Goal: Task Accomplishment & Management: Complete application form

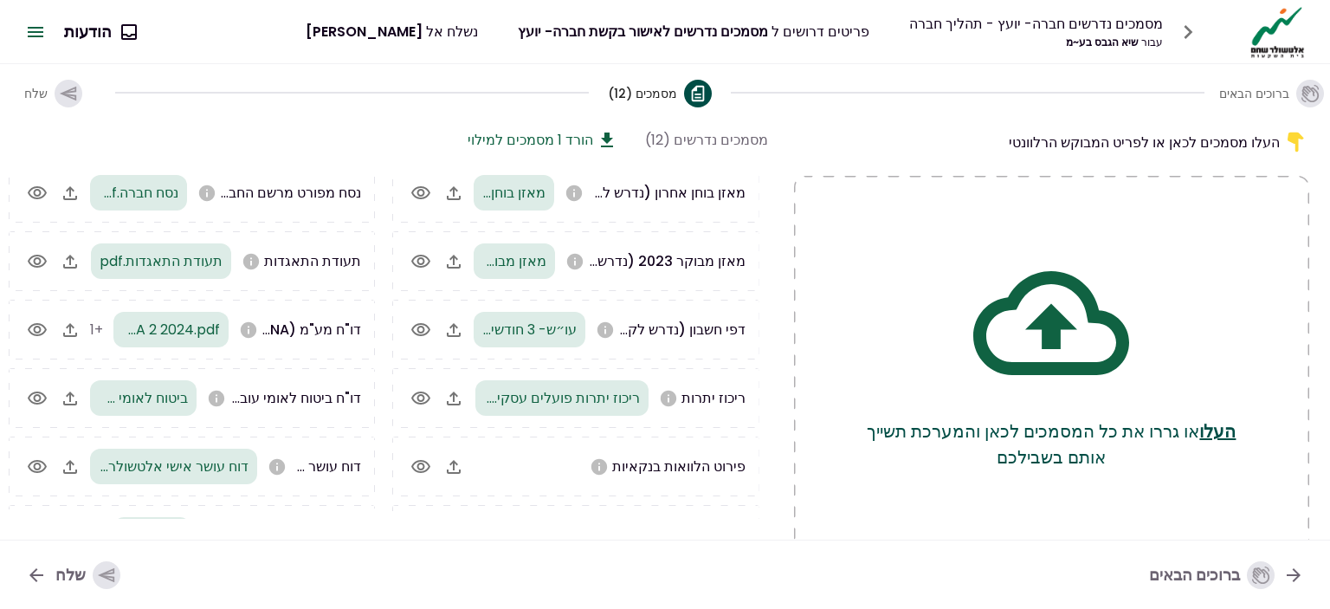
scroll to position [98, 0]
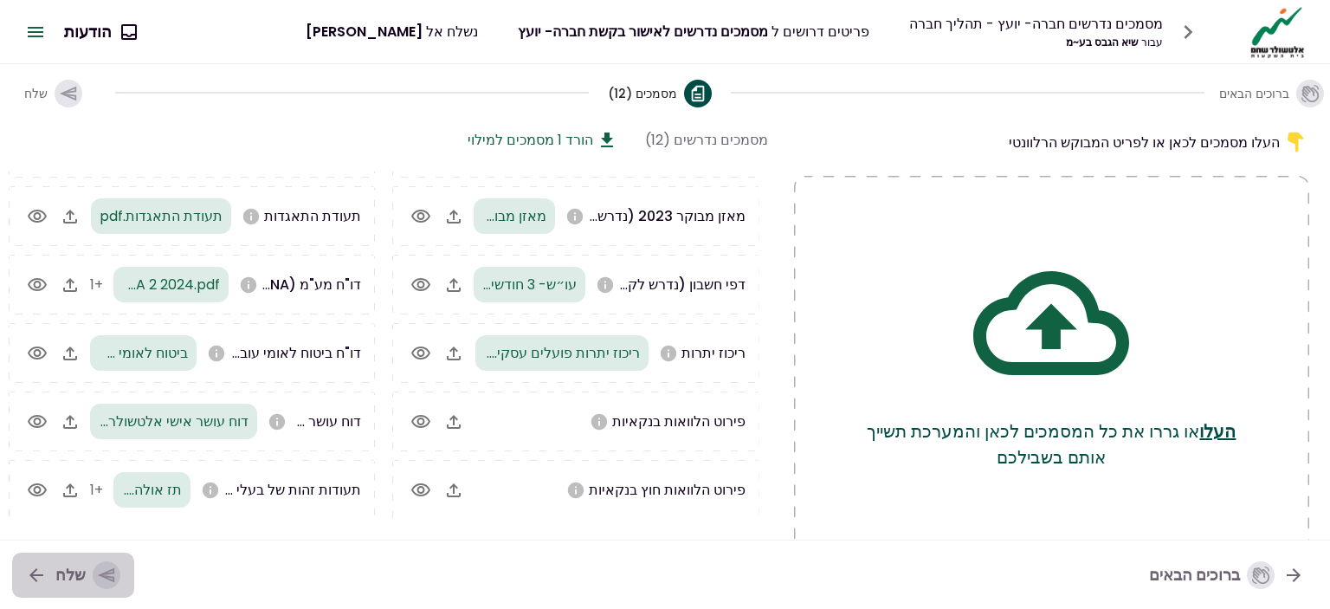
click at [85, 572] on div "שלח" at bounding box center [87, 575] width 65 height 28
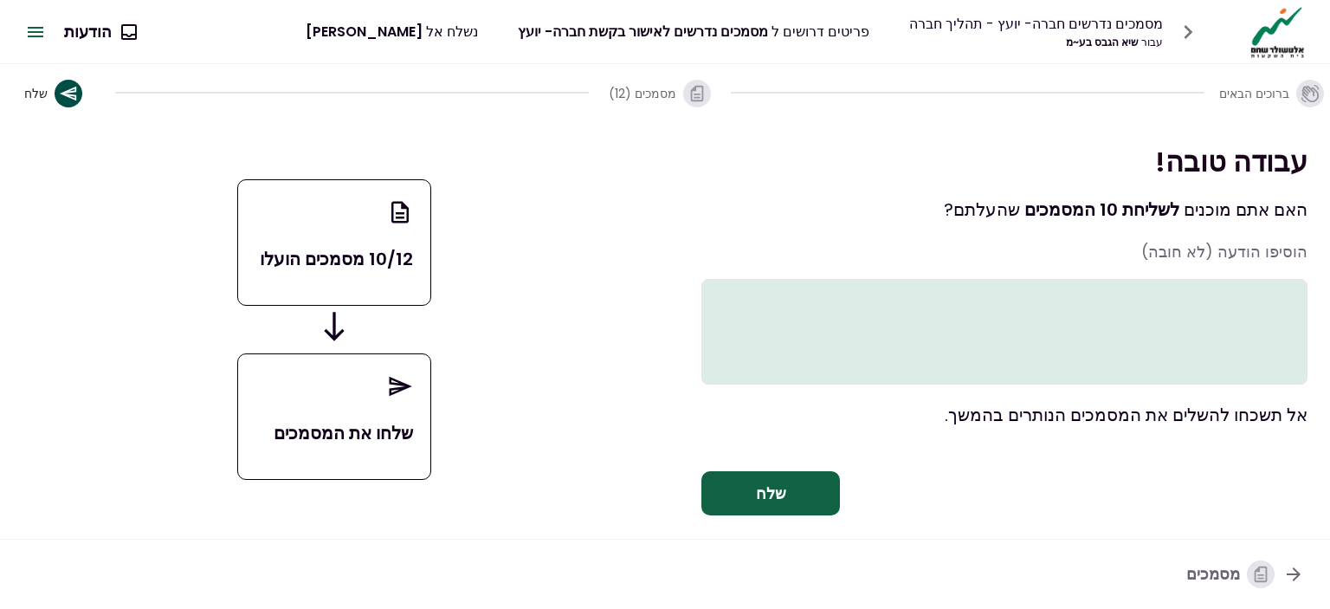
click at [772, 508] on button "שלח" at bounding box center [770, 493] width 139 height 45
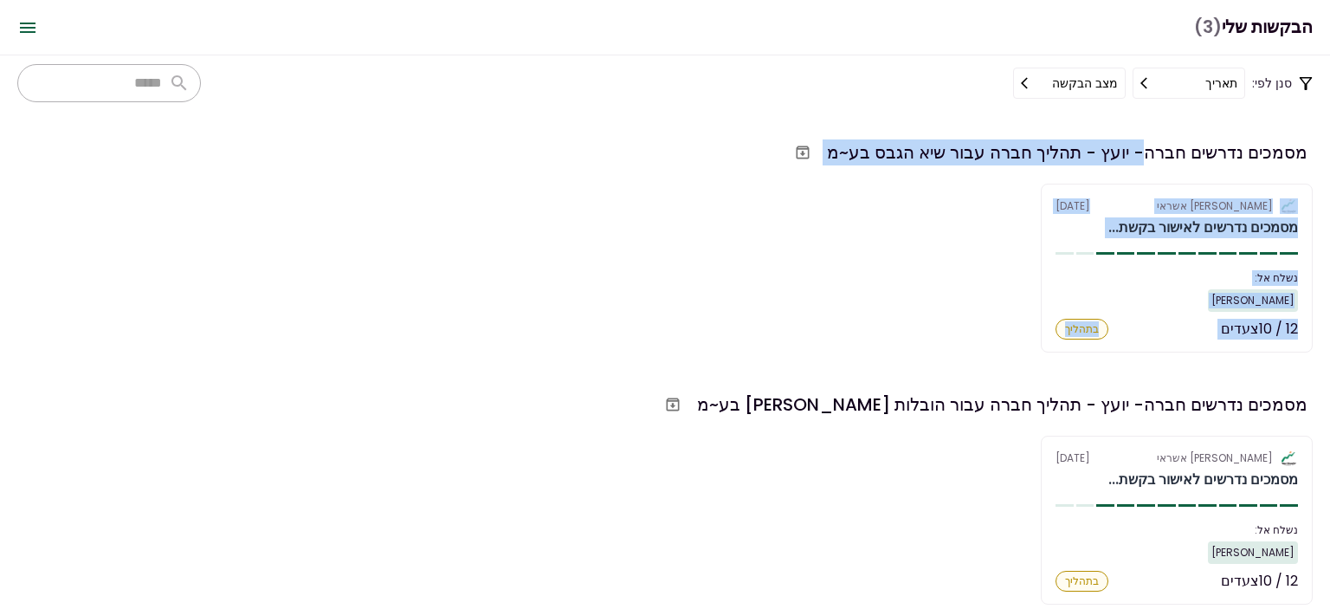
drag, startPoint x: 1141, startPoint y: 150, endPoint x: 1011, endPoint y: 331, distance: 222.8
click at [1031, 333] on div "מסמכים נדרשים חברה- יועץ - תהליך חברה עבור שיא הגבס בע~מ אלטשולר שחם אשראי [DAT…" at bounding box center [665, 245] width 1296 height 216
click at [634, 255] on div "אלטשולר שחם אשראי [DATE] מסמכים נדרשים לאישור בקשת... נשלח אל: [PERSON_NAME] 12…" at bounding box center [665, 268] width 1296 height 169
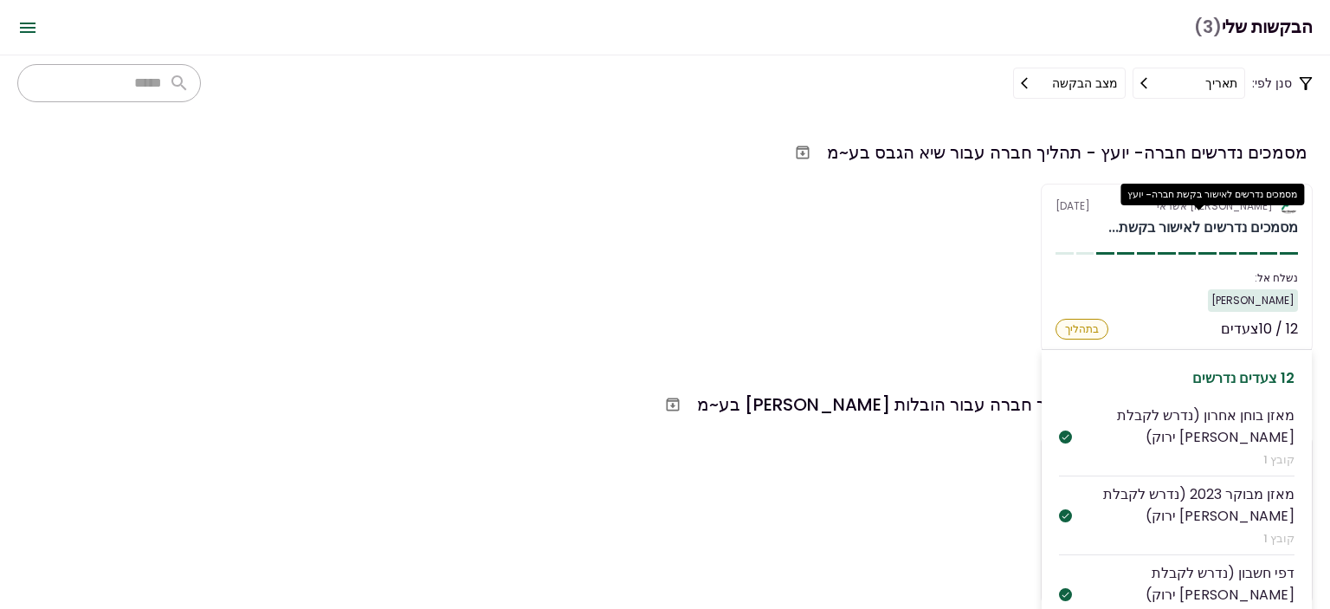
click at [1238, 227] on div "מסמכים נדרשים לאישור בקשת..." at bounding box center [1203, 227] width 190 height 21
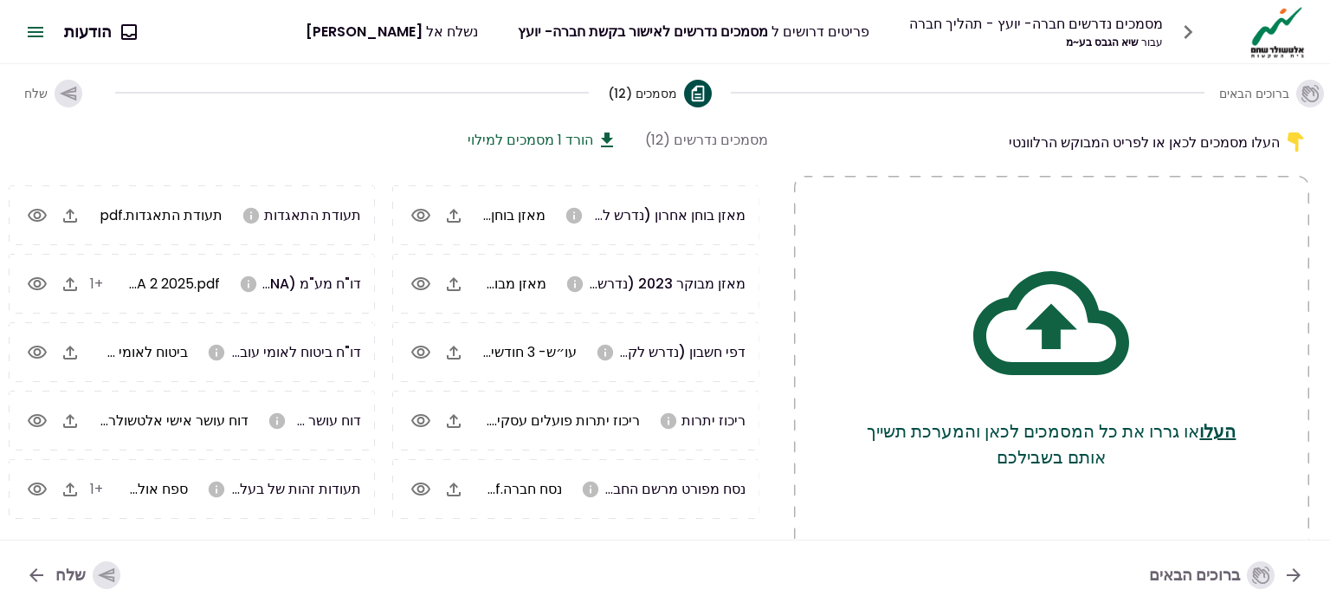
scroll to position [159, 0]
click at [185, 217] on span "תעודת התאגדות.pdf" at bounding box center [161, 215] width 123 height 20
click at [36, 210] on icon "button" at bounding box center [37, 215] width 21 height 21
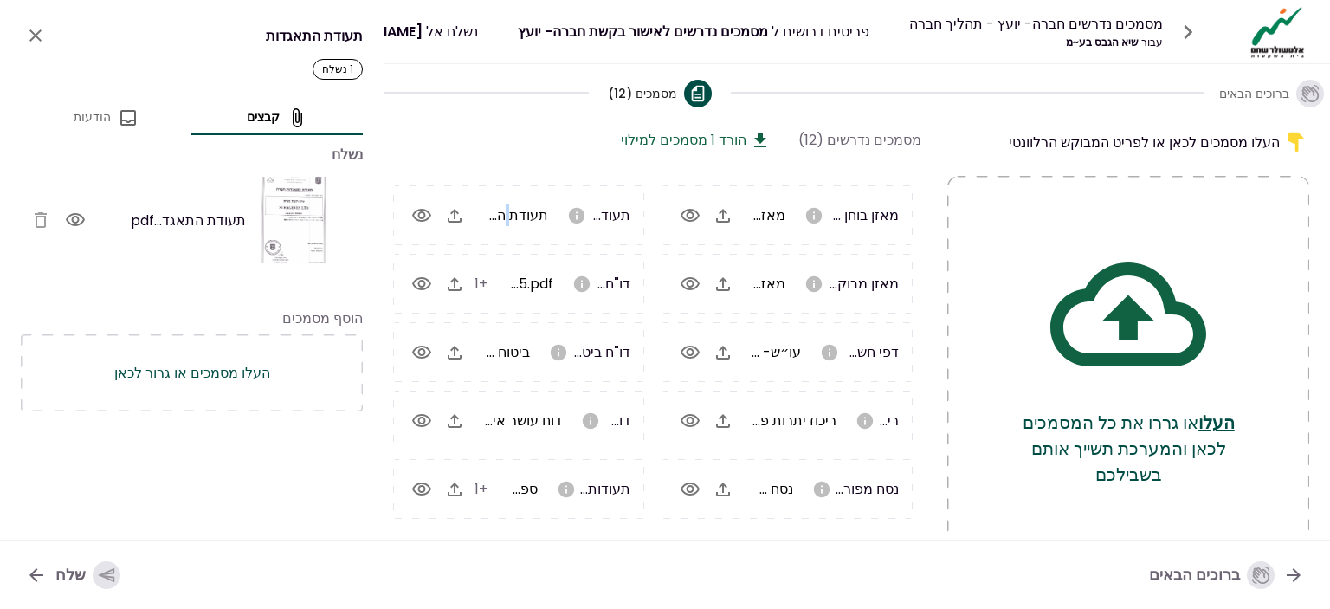
click at [302, 211] on img at bounding box center [294, 220] width 69 height 87
click at [284, 204] on img at bounding box center [294, 220] width 69 height 87
click at [28, 36] on icon "close" at bounding box center [35, 35] width 21 height 21
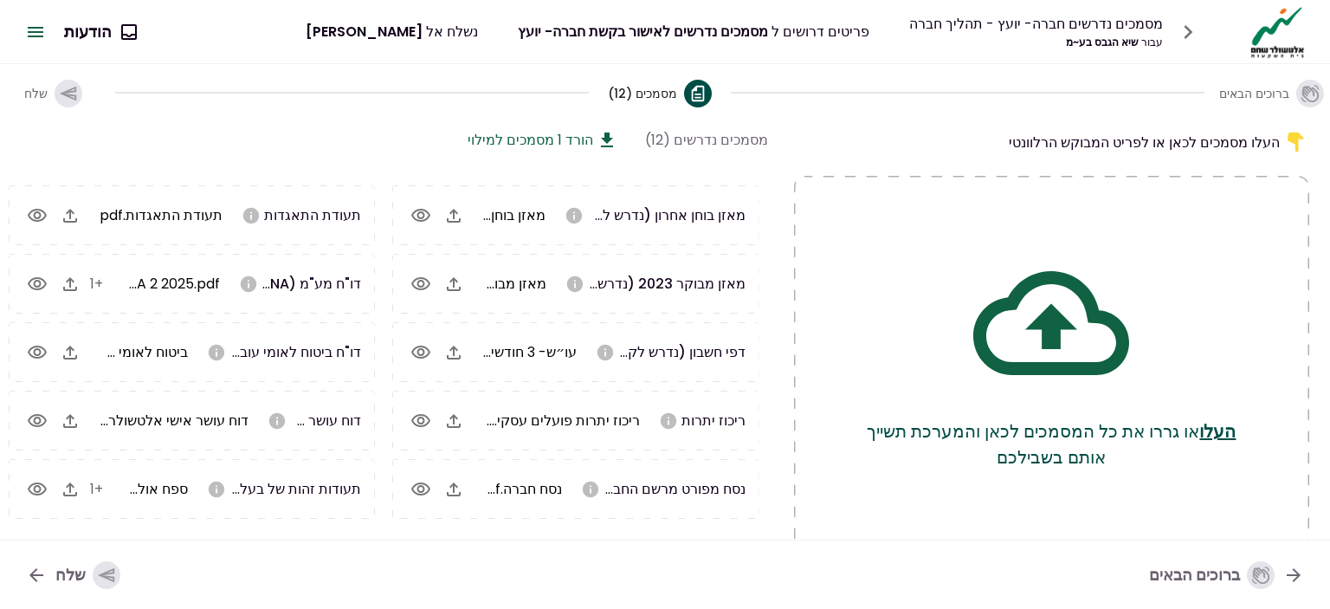
click at [242, 155] on section "מסמכים נדרשים (12) הורד 1 מסמכים למילוי נדרשים פירוט הלוואות בנקאיות פירוט הלוו…" at bounding box center [381, 324] width 773 height 390
drag, startPoint x: 612, startPoint y: 96, endPoint x: 842, endPoint y: 111, distance: 230.0
click at [842, 110] on div "ברוכים הבאים מסמכים (12) שלח" at bounding box center [665, 92] width 1330 height 56
drag, startPoint x: 994, startPoint y: 132, endPoint x: 998, endPoint y: 143, distance: 11.8
click at [998, 143] on div "העלו מסמכים לכאן או לפריט המבוקש הרלוונטי" at bounding box center [1051, 142] width 515 height 26
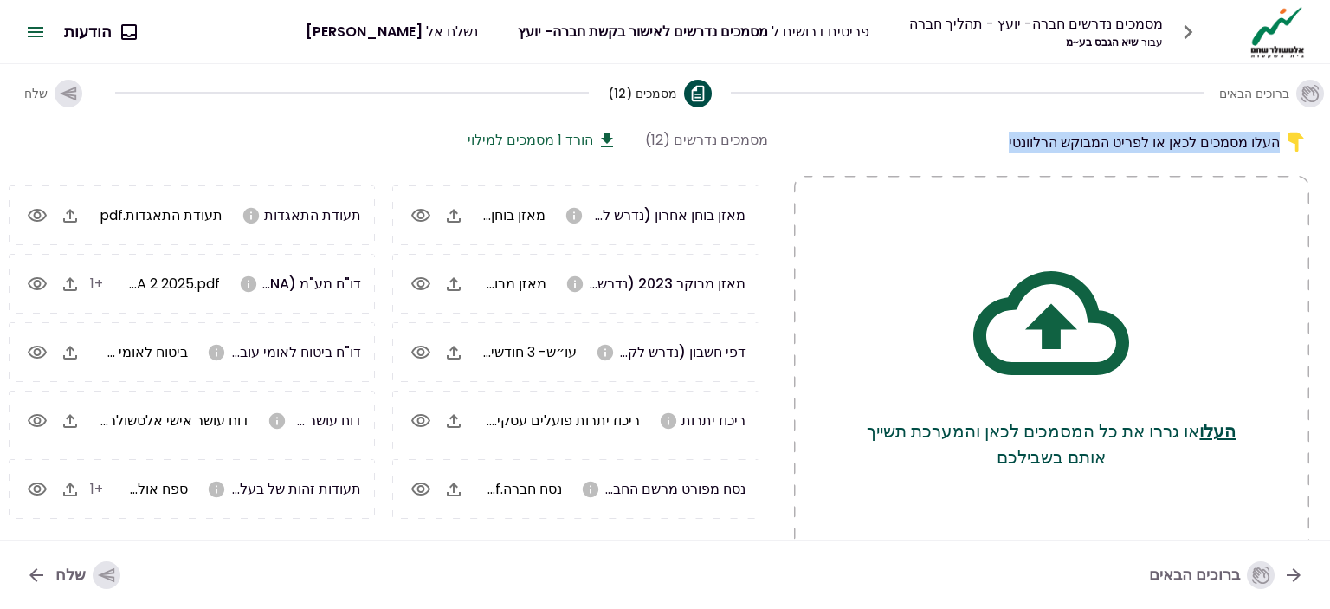
click at [998, 143] on div "העלו מסמכים לכאן או לפריט המבוקש הרלוונטי" at bounding box center [1051, 142] width 515 height 26
click at [997, 141] on div "העלו מסמכים לכאן או לפריט המבוקש הרלוונטי" at bounding box center [1051, 142] width 515 height 26
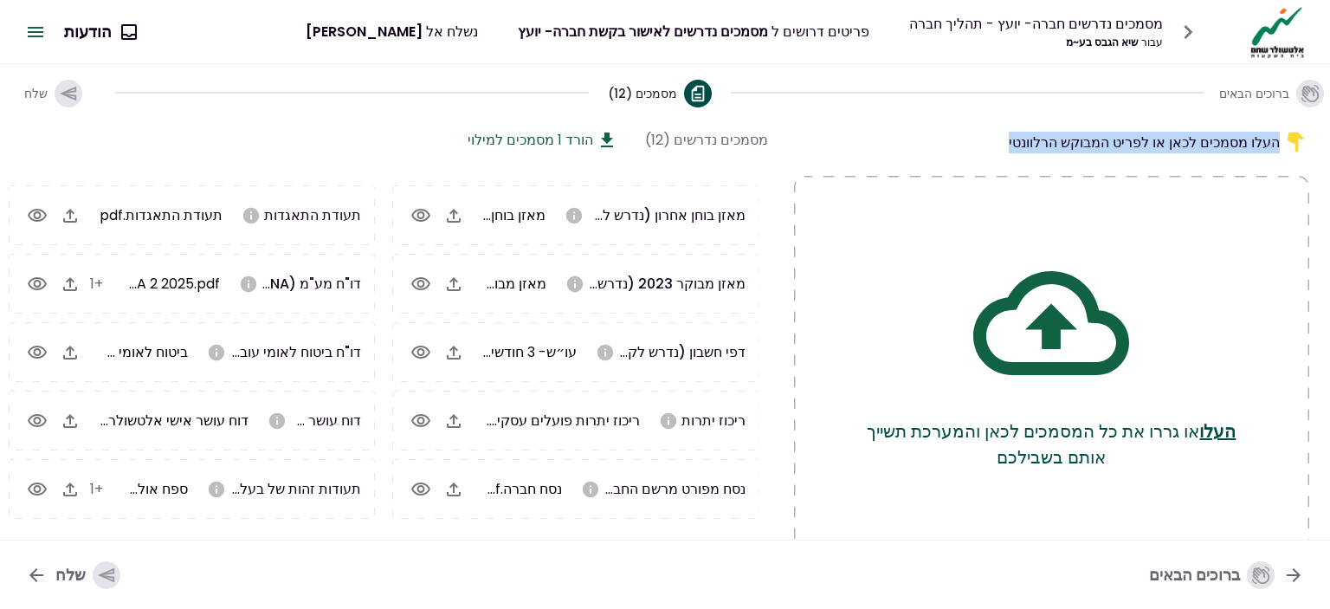
click at [997, 141] on div "העלו מסמכים לכאן או לפריט המבוקש הרלוונטי" at bounding box center [1051, 142] width 515 height 26
click at [1024, 148] on div "העלו מסמכים לכאן או לפריט המבוקש הרלוונטי" at bounding box center [1051, 142] width 515 height 26
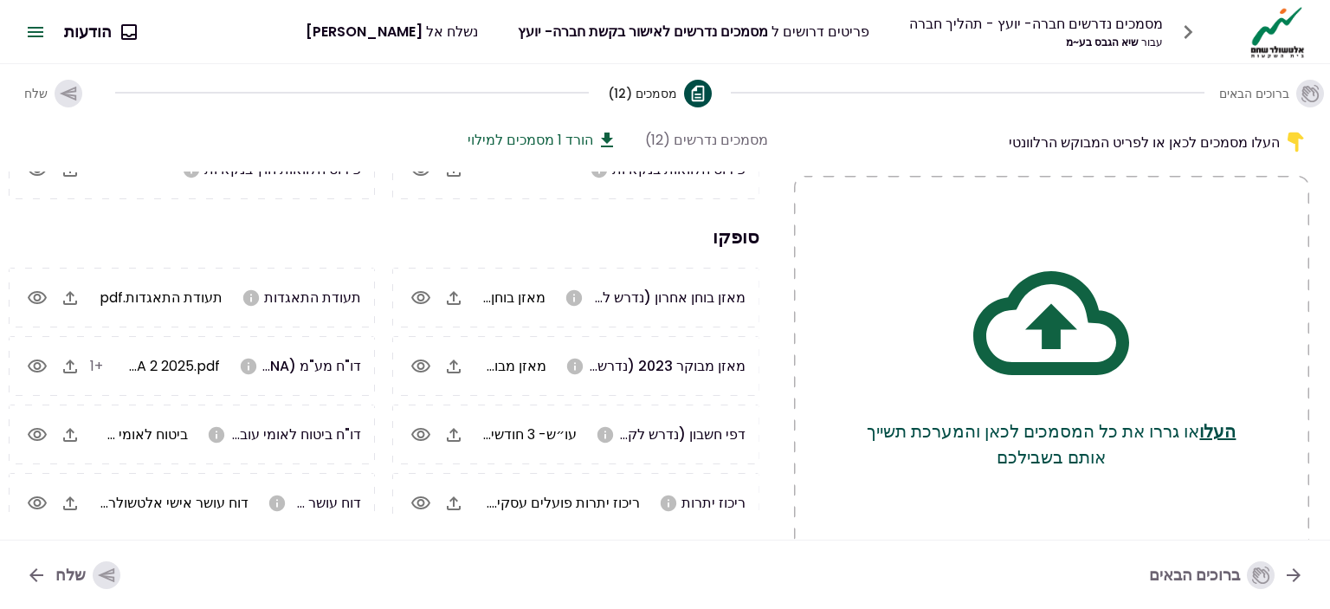
scroll to position [0, 0]
